Goal: Task Accomplishment & Management: Manage account settings

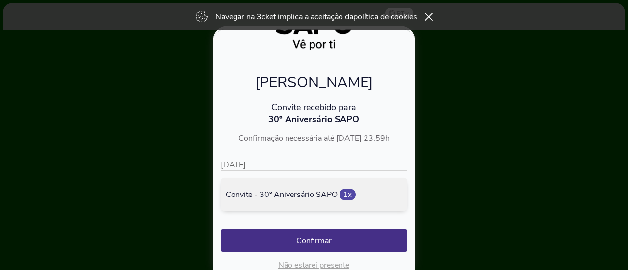
scroll to position [114, 0]
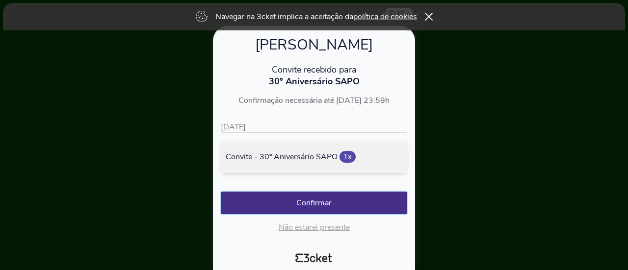
click at [309, 108] on button "Confirmar" at bounding box center [314, 203] width 186 height 23
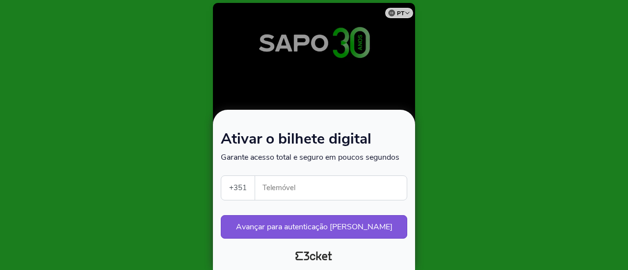
click at [374, 183] on input "Telemóvel" at bounding box center [335, 188] width 144 height 24
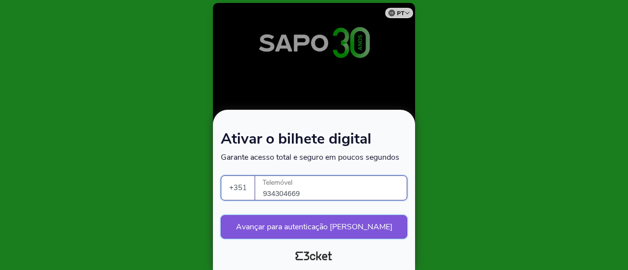
type input "934304669"
click at [346, 221] on button "Avançar para autenticação segura" at bounding box center [314, 227] width 186 height 24
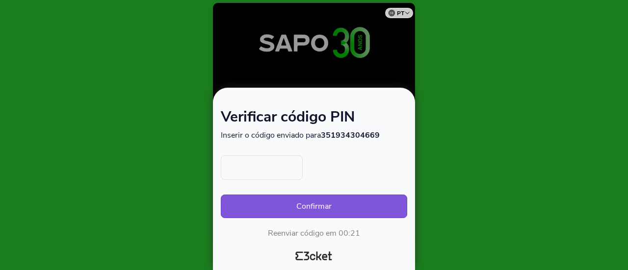
click at [235, 162] on input "text" at bounding box center [262, 167] width 82 height 25
type input "3882"
click at [303, 216] on button "Confirmar" at bounding box center [314, 207] width 186 height 24
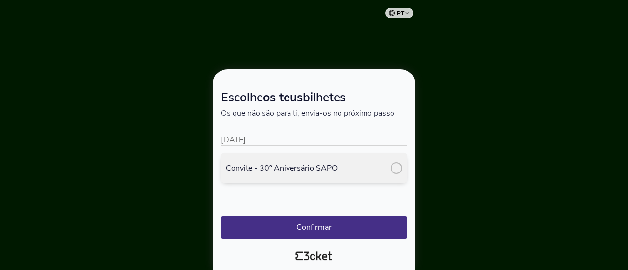
click at [398, 173] on div at bounding box center [396, 168] width 12 height 12
click at [313, 227] on button "Confirmar" at bounding box center [314, 227] width 186 height 23
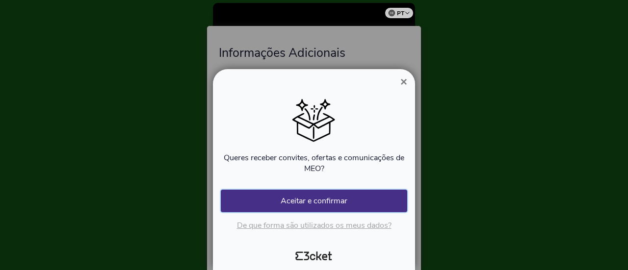
click at [314, 208] on button "Aceitar e confirmar" at bounding box center [314, 201] width 186 height 23
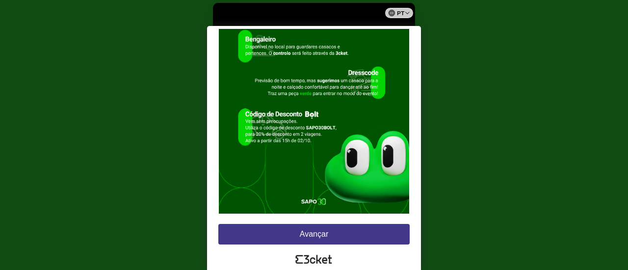
scroll to position [127, 0]
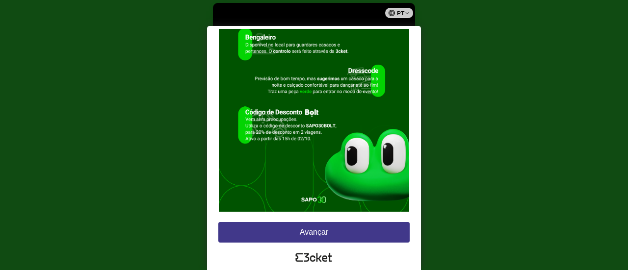
click at [267, 228] on button "Avançar" at bounding box center [313, 232] width 191 height 21
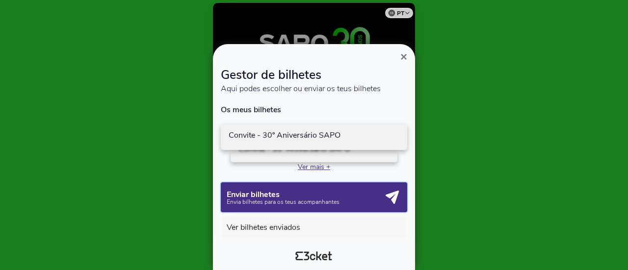
click at [360, 204] on p "Envia bilhetes para os teus acompanhantes" at bounding box center [305, 202] width 156 height 6
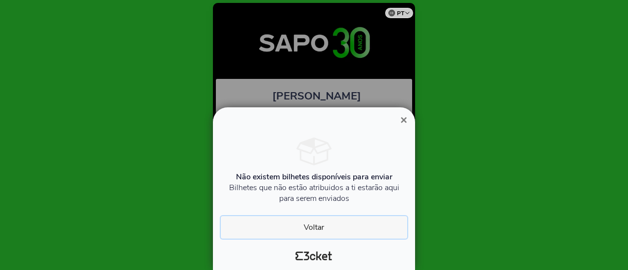
click at [336, 227] on button "Voltar" at bounding box center [314, 227] width 186 height 23
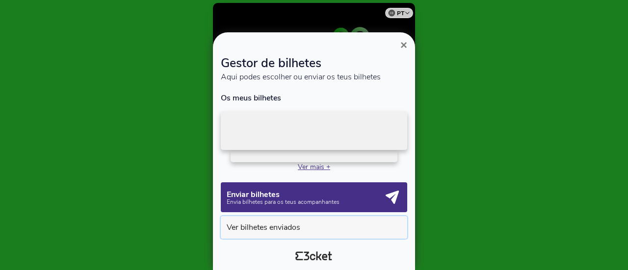
click at [307, 233] on button "Ver bilhetes enviados" at bounding box center [314, 227] width 186 height 23
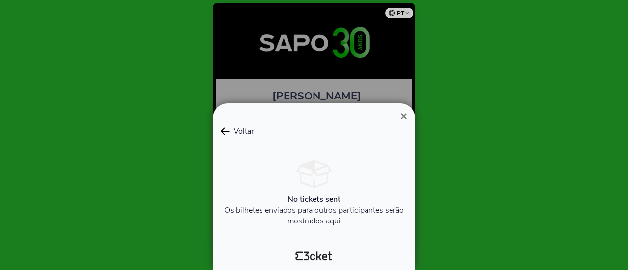
click at [229, 129] on span "Voltar" at bounding box center [241, 131] width 25 height 11
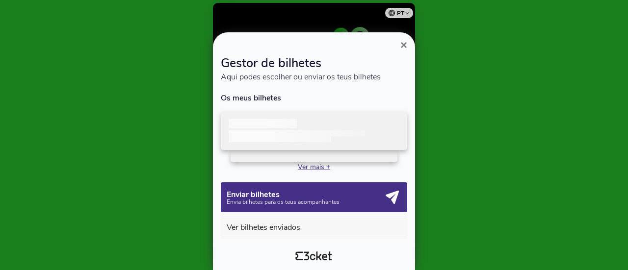
click at [280, 141] on p at bounding box center [280, 139] width 102 height 6
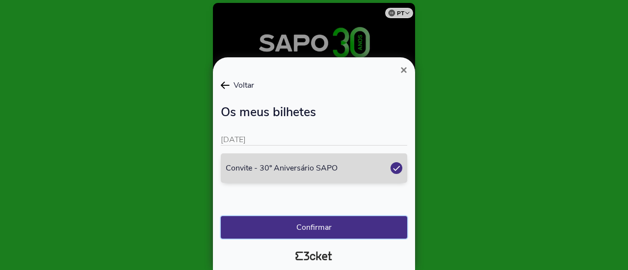
click at [331, 234] on button "Confirmar" at bounding box center [314, 227] width 186 height 23
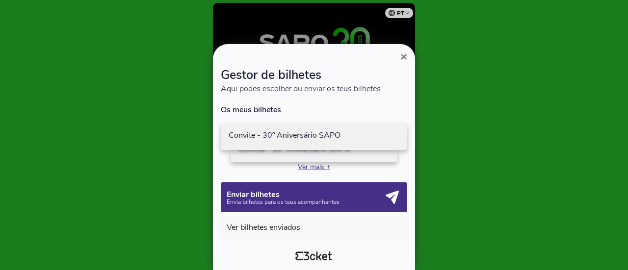
click at [311, 171] on p "Ver mais +" at bounding box center [314, 166] width 186 height 9
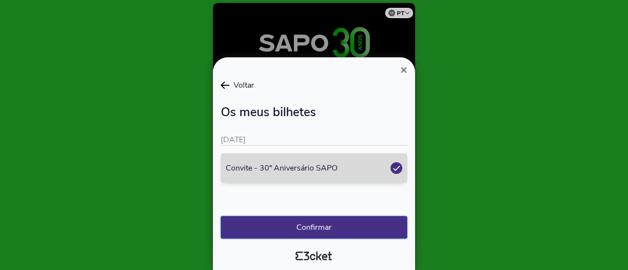
click at [340, 222] on button "Confirmar" at bounding box center [314, 227] width 186 height 23
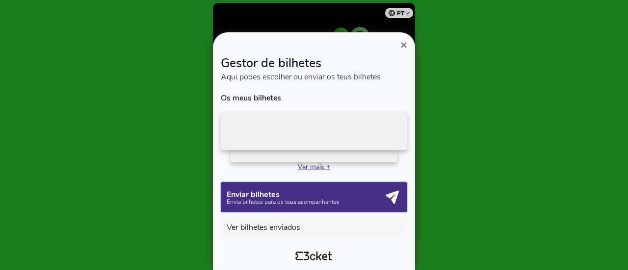
click at [336, 206] on div "Enviar bilhetes Envia bilhetes para os teus acompanhantes" at bounding box center [314, 197] width 175 height 18
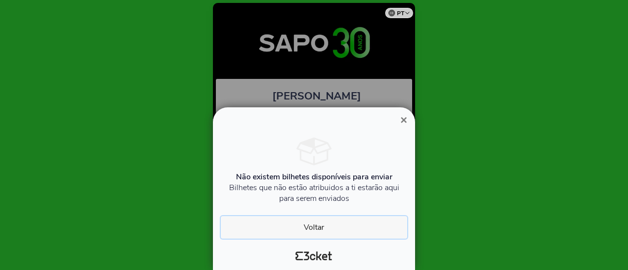
click at [347, 232] on button "Voltar" at bounding box center [314, 227] width 186 height 23
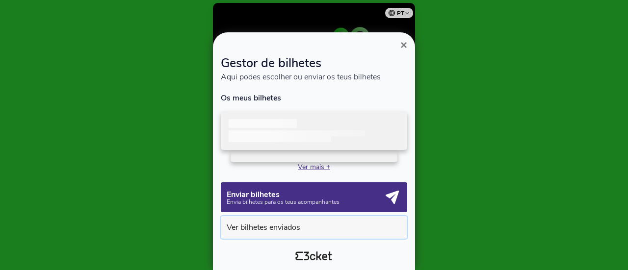
click at [346, 232] on button "Ver bilhetes enviados" at bounding box center [314, 227] width 186 height 23
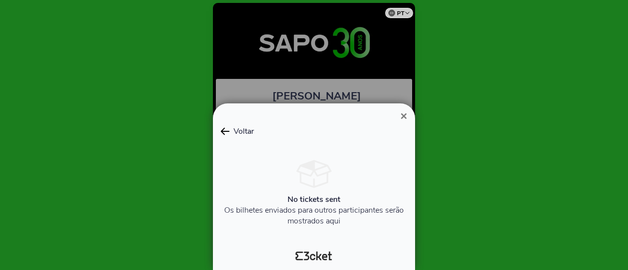
click at [221, 131] on icon at bounding box center [225, 131] width 9 height 8
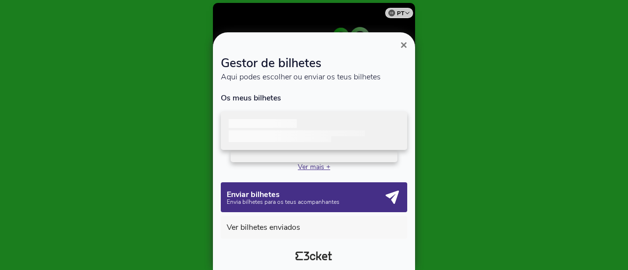
click at [406, 47] on span "×" at bounding box center [403, 44] width 7 height 13
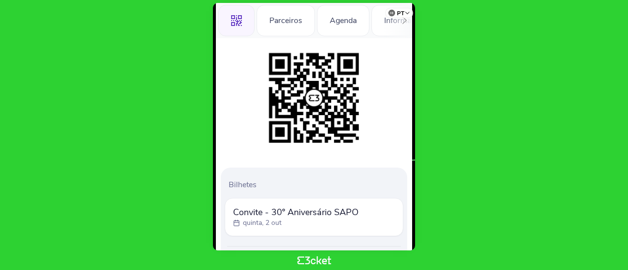
scroll to position [59, 0]
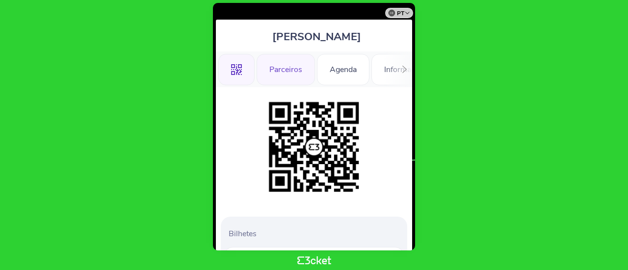
click at [298, 69] on div "Parceiros" at bounding box center [285, 69] width 58 height 31
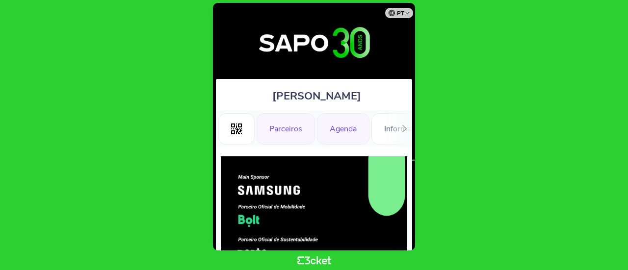
click at [341, 133] on div "Agenda" at bounding box center [343, 128] width 52 height 31
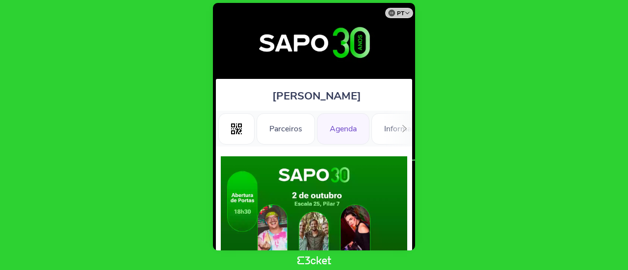
click at [408, 130] on div at bounding box center [404, 129] width 15 height 36
click at [365, 132] on ul ".st0{fill-rule:evenodd;clip-rule:evenodd;} Parceiros Agenda Informações Adicion…" at bounding box center [314, 129] width 196 height 36
click at [311, 128] on div "Informações Adicionais" at bounding box center [287, 128] width 107 height 31
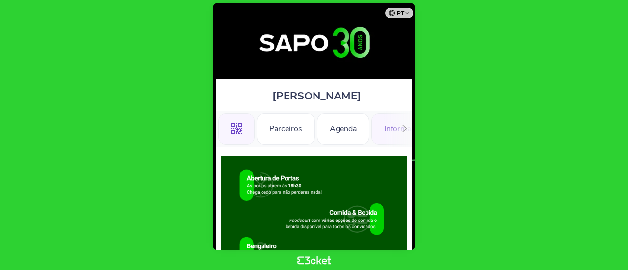
click at [245, 131] on div ".st0{fill-rule:evenodd;clip-rule:evenodd;}" at bounding box center [236, 128] width 36 height 31
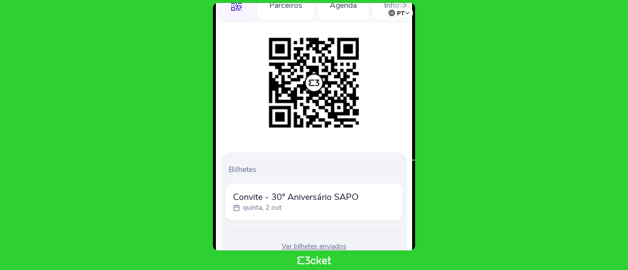
scroll to position [108, 0]
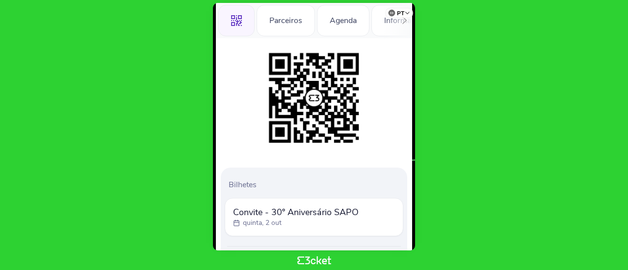
click at [305, 115] on img at bounding box center [314, 98] width 100 height 100
click at [316, 103] on img at bounding box center [314, 98] width 100 height 100
click at [286, 216] on span "Convite - 30º Aniversário SAPO" at bounding box center [296, 212] width 126 height 12
drag, startPoint x: 297, startPoint y: 120, endPoint x: 239, endPoint y: 182, distance: 84.6
click at [239, 182] on p "Bilhetes" at bounding box center [316, 184] width 175 height 11
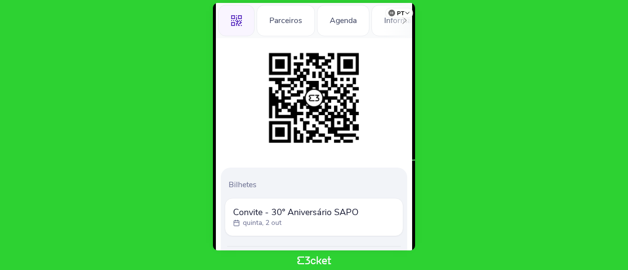
click at [264, 225] on p "quinta, 2 out" at bounding box center [262, 223] width 39 height 10
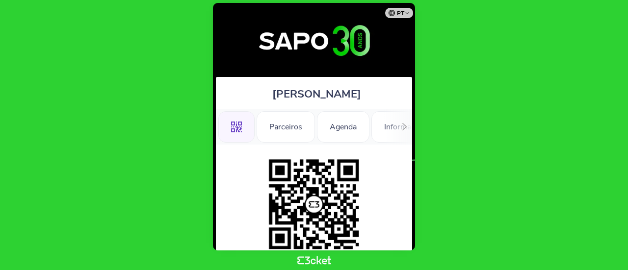
scroll to position [0, 0]
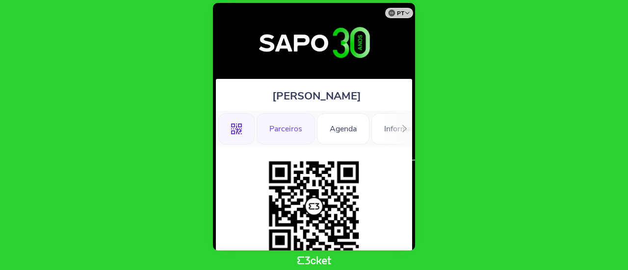
click at [300, 131] on div "Parceiros" at bounding box center [285, 128] width 58 height 31
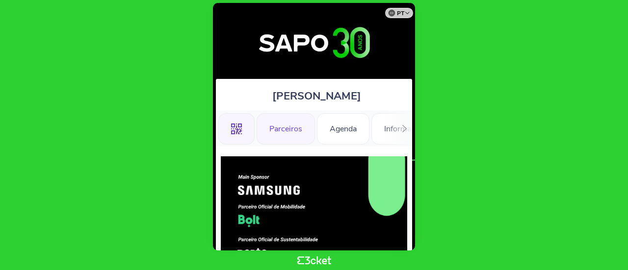
click at [225, 133] on div ".st0{fill-rule:evenodd;clip-rule:evenodd;}" at bounding box center [236, 128] width 36 height 31
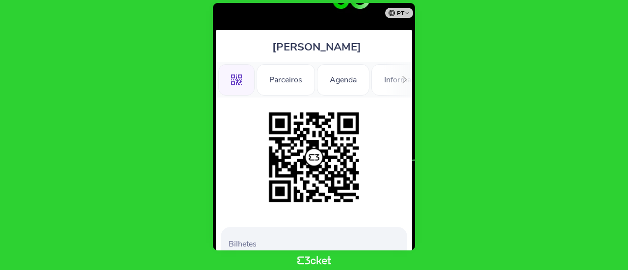
scroll to position [98, 0]
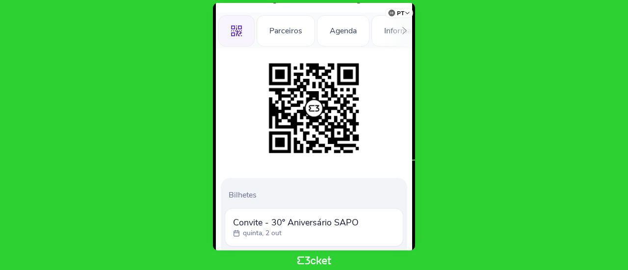
click at [404, 29] on icon at bounding box center [404, 30] width 7 height 7
click at [301, 113] on img at bounding box center [314, 108] width 100 height 100
click at [295, 123] on img at bounding box center [314, 108] width 100 height 100
drag, startPoint x: 375, startPoint y: 160, endPoint x: 191, endPoint y: 160, distance: 183.9
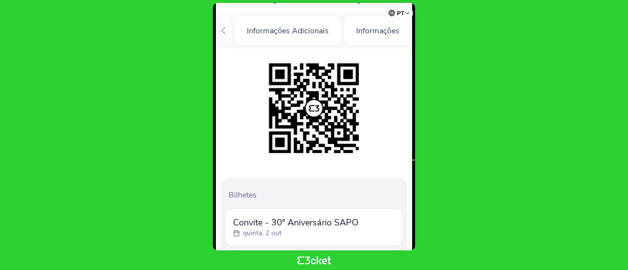
click at [158, 146] on body "pt Português ([GEOGRAPHIC_DATA]) English Español Catalan [DEMOGRAPHIC_DATA] [PE…" at bounding box center [314, 135] width 620 height 262
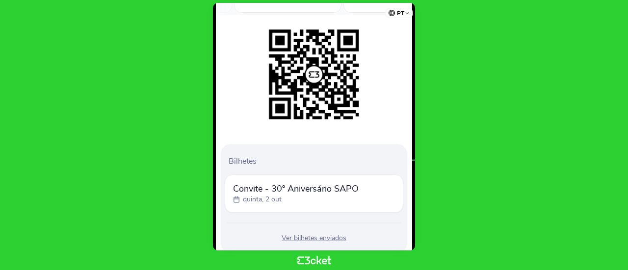
scroll to position [147, 0]
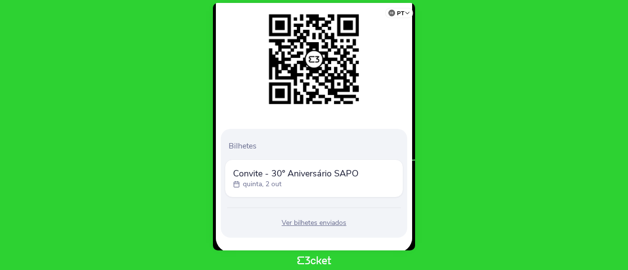
click at [336, 225] on div "Ver bilhetes enviados" at bounding box center [314, 223] width 178 height 10
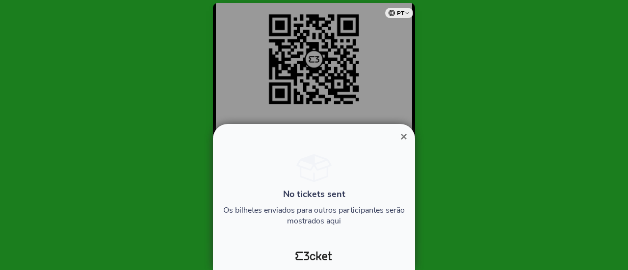
click at [401, 137] on span "×" at bounding box center [403, 136] width 7 height 13
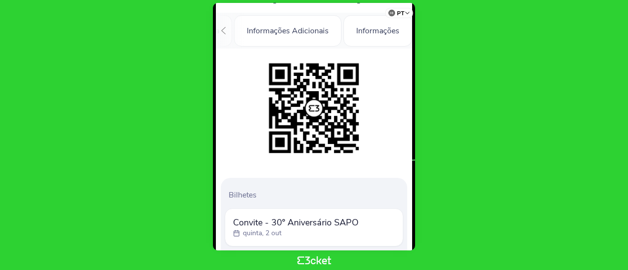
click at [336, 91] on img at bounding box center [314, 108] width 100 height 100
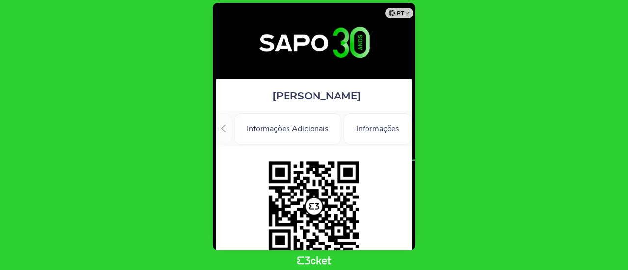
click at [218, 132] on div at bounding box center [223, 129] width 15 height 36
click at [230, 129] on div ".st0{fill-rule:evenodd;clip-rule:evenodd;}" at bounding box center [236, 128] width 36 height 31
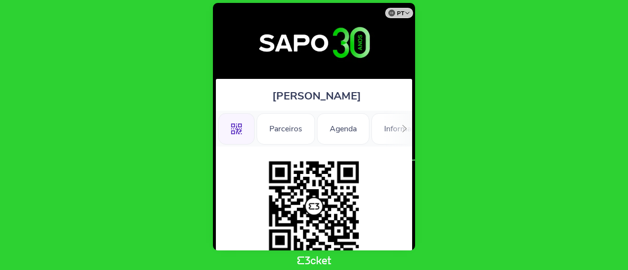
click at [405, 130] on icon at bounding box center [404, 128] width 7 height 7
click at [405, 130] on div "Informações" at bounding box center [377, 128] width 69 height 31
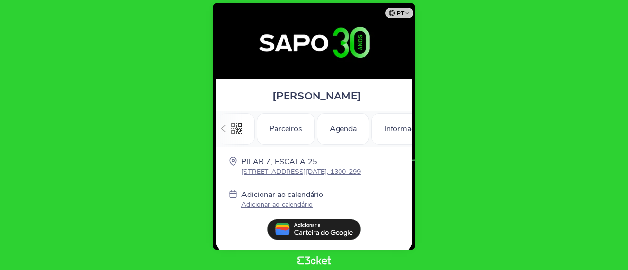
scroll to position [0, 137]
click at [225, 134] on div at bounding box center [223, 129] width 15 height 36
click at [225, 133] on div ".st0{fill-rule:evenodd;clip-rule:evenodd;} Parceiros [GEOGRAPHIC_DATA] Informaç…" at bounding box center [314, 129] width 196 height 36
click at [227, 134] on div ".st0{fill-rule:evenodd;clip-rule:evenodd;}" at bounding box center [236, 128] width 36 height 31
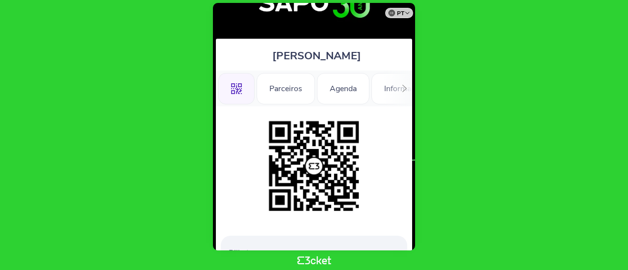
scroll to position [10, 0]
